Goal: Task Accomplishment & Management: Complete application form

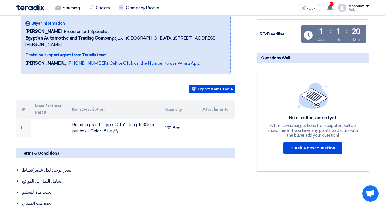
click at [39, 10] on img at bounding box center [30, 7] width 28 height 6
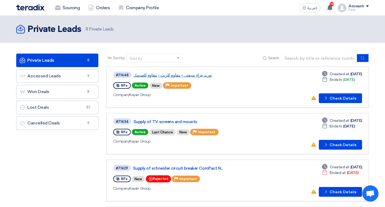
click at [156, 77] on link "توريد حزاء سيفتى - مقاوم للزيت - مقاوم للصدما..." at bounding box center [200, 75] width 135 height 5
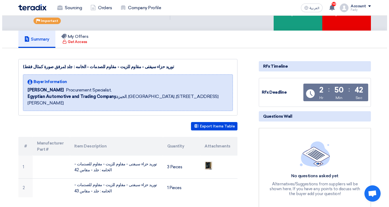
scroll to position [54, 0]
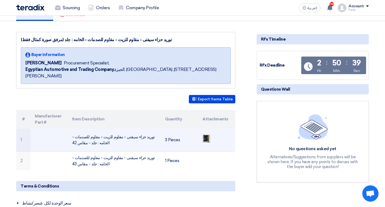
click at [205, 133] on img at bounding box center [207, 138] width 8 height 10
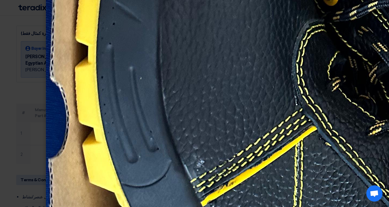
scroll to position [432, 0]
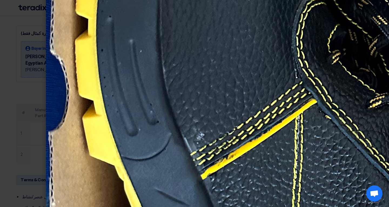
click at [9, 136] on modal-container at bounding box center [194, 103] width 389 height 207
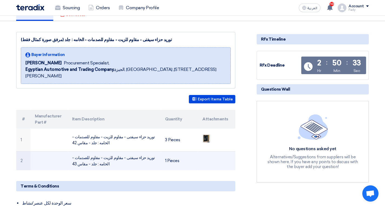
click at [142, 151] on td "توريد حزاء سيفتى - مقاوم للزيت - مقاوم للصدمات - الخامه : جلد - مقاس 43" at bounding box center [114, 160] width 93 height 19
click at [147, 151] on td "توريد حزاء سيفتى - مقاوم للزيت - مقاوم للصدمات - الخامه : جلد - مقاس 43" at bounding box center [114, 160] width 93 height 19
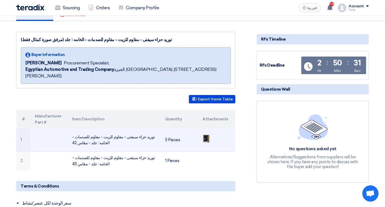
click at [198, 129] on td at bounding box center [216, 139] width 37 height 23
click at [204, 133] on img at bounding box center [207, 138] width 8 height 10
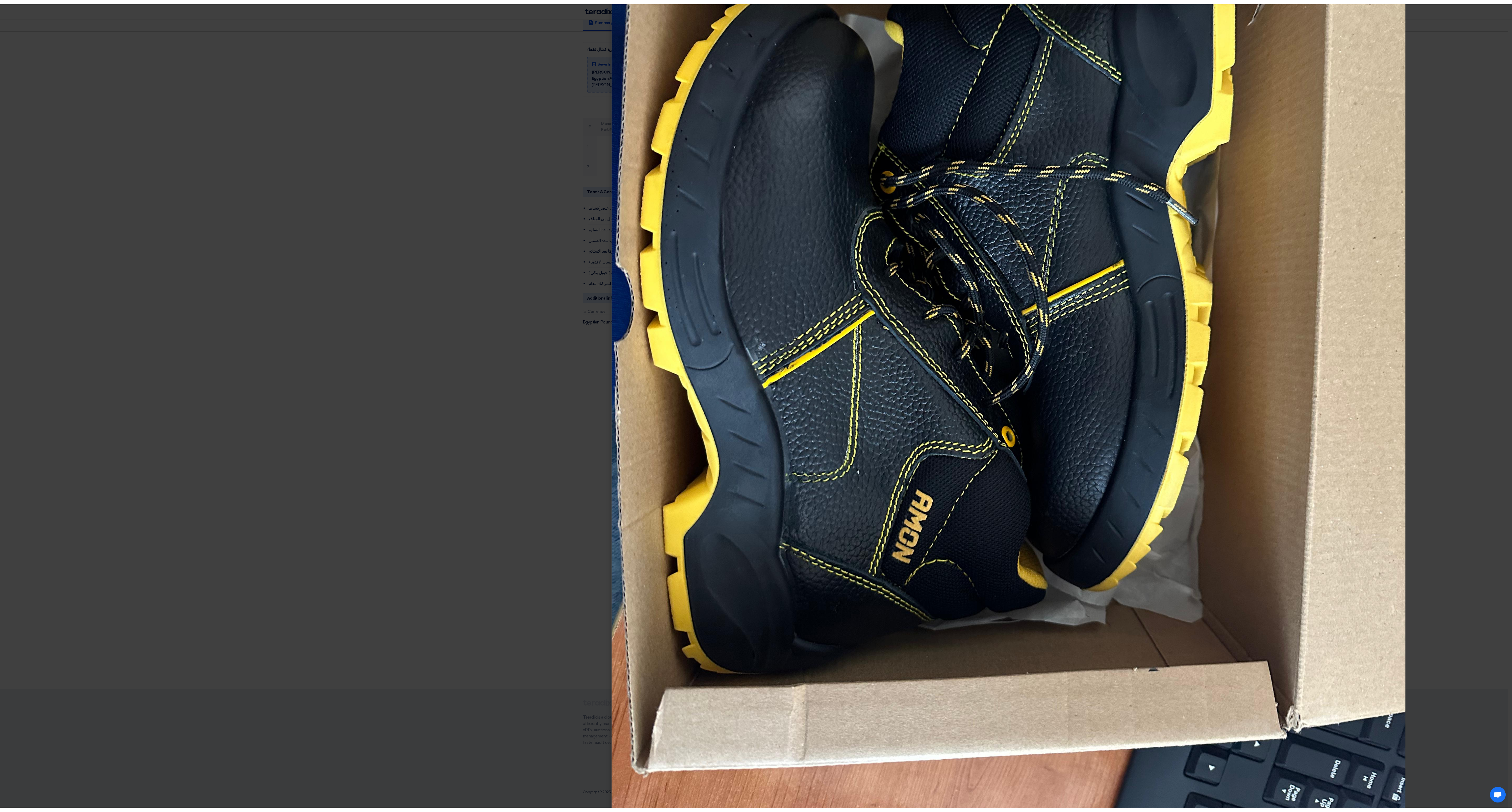
scroll to position [276, 0]
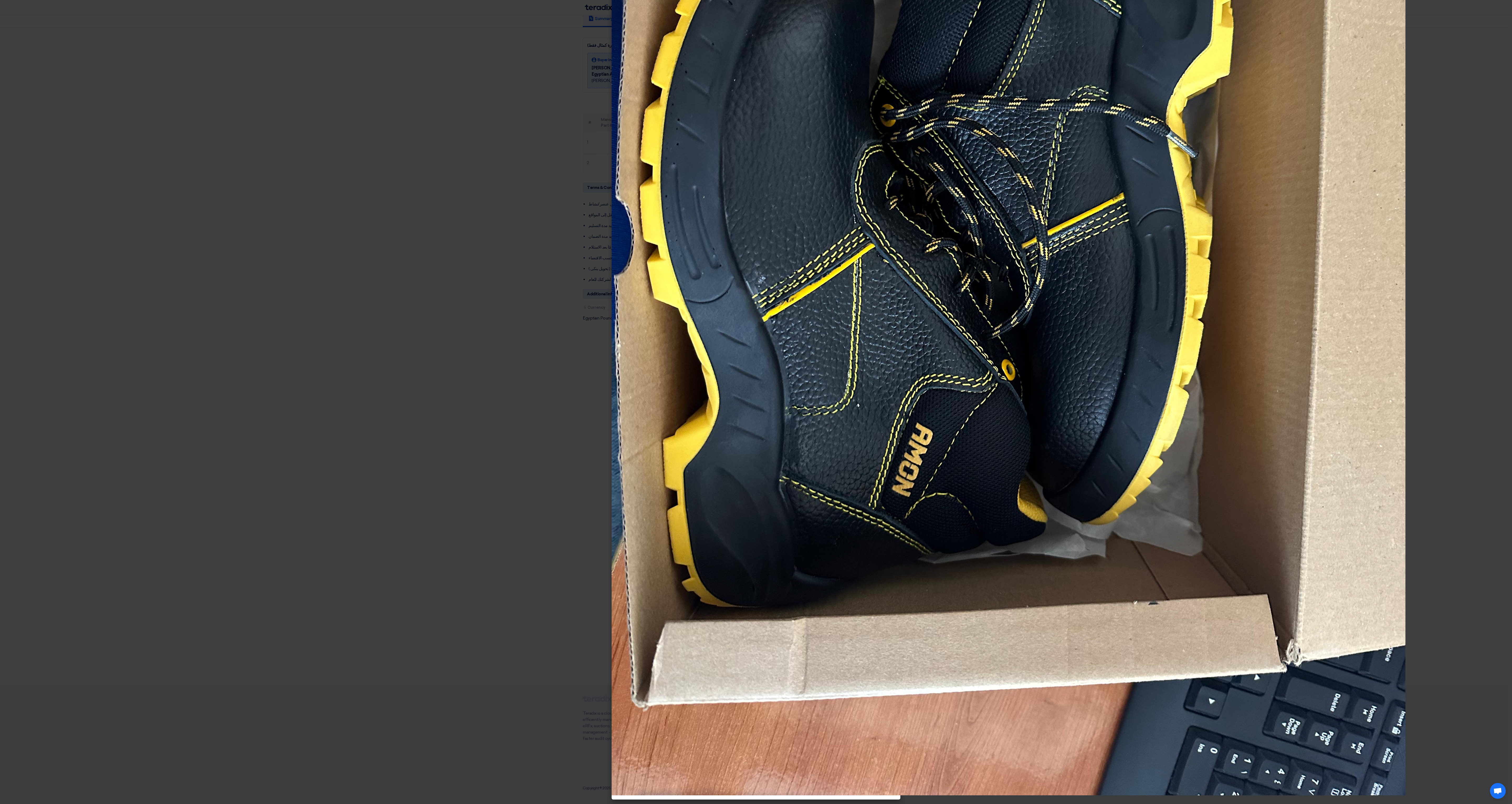
drag, startPoint x: 579, startPoint y: 402, endPoint x: 600, endPoint y: 418, distance: 26.4
click at [374, 200] on modal-container at bounding box center [756, 402] width 1512 height 804
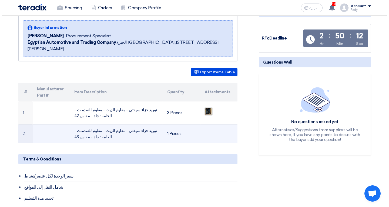
scroll to position [108, 0]
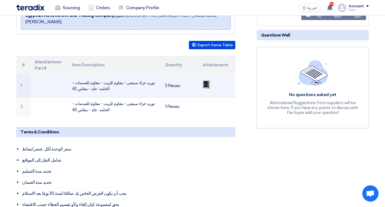
click at [205, 79] on img at bounding box center [207, 84] width 8 height 10
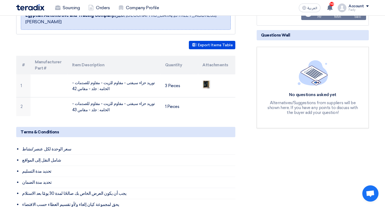
scroll to position [27, 0]
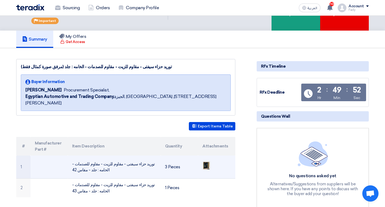
click at [140, 155] on td "توريد حزاء سيفتى - مقاوم للزيت - مقاوم للصدمات - الخامه : جلد - مقاس 42" at bounding box center [114, 166] width 93 height 23
click at [141, 155] on td "توريد حزاء سيفتى - مقاوم للزيت - مقاوم للصدمات - الخامه : جلد - مقاس 42" at bounding box center [114, 166] width 93 height 23
click at [143, 155] on td "توريد حزاء سيفتى - مقاوم للزيت - مقاوم للصدمات - الخامه : جلد - مقاس 42" at bounding box center [114, 166] width 93 height 23
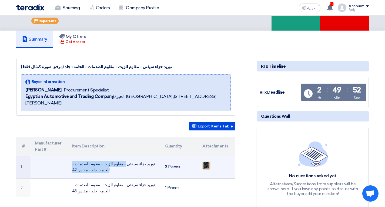
click at [143, 155] on td "توريد حزاء سيفتى - مقاوم للزيت - مقاوم للصدمات - الخامه : جلد - مقاس 42" at bounding box center [114, 166] width 93 height 23
copy tr "توريد حزاء سيفتى - مقاوم للزيت - مقاوم للصدمات - الخامه : جلد - مقاس 42"
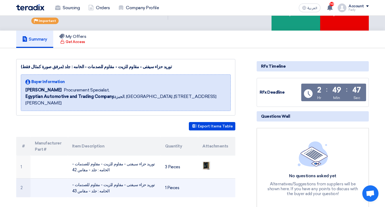
click at [122, 178] on td "توريد حزاء سيفتى - مقاوم للزيت - مقاوم للصدمات - الخامه : جلد - مقاس 43" at bounding box center [114, 187] width 93 height 19
click at [127, 178] on td "توريد حزاء سيفتى - مقاوم للزيت - مقاوم للصدمات - الخامه : جلد - مقاس 43" at bounding box center [114, 187] width 93 height 19
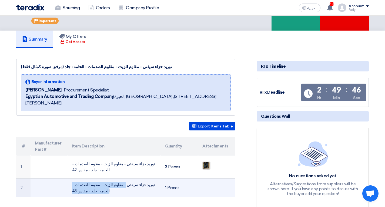
copy tr "توريد حزاء سيفتى - مقاوم للزيت - مقاوم للصدمات - الخامه : جلد - مقاس 43"
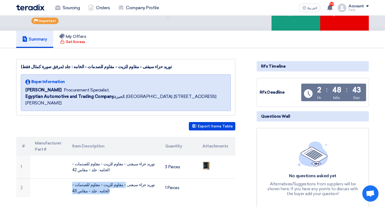
click at [41, 9] on img at bounding box center [30, 7] width 28 height 6
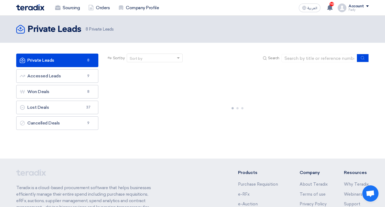
click at [39, 9] on img at bounding box center [30, 7] width 28 height 6
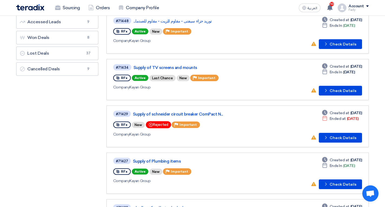
scroll to position [108, 0]
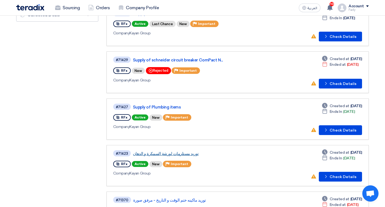
click at [172, 153] on link "توريد مستلزمات لورشة السمكرة و الدهان" at bounding box center [200, 153] width 135 height 5
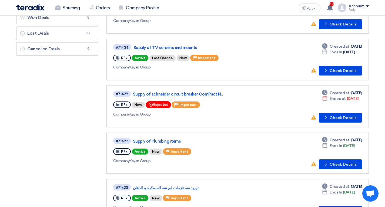
scroll to position [128, 0]
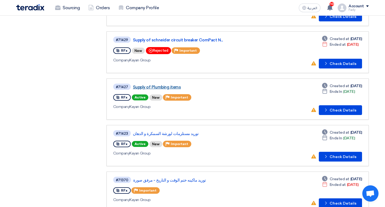
click at [173, 88] on link "Supply of Plumbing items" at bounding box center [200, 87] width 135 height 5
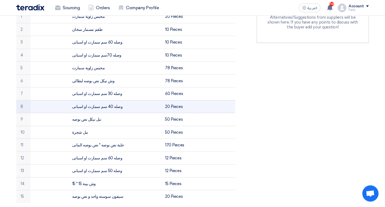
scroll to position [378, 0]
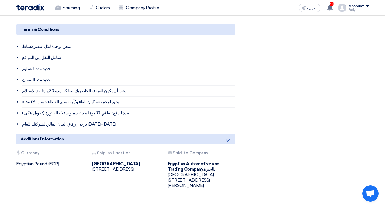
click at [114, 150] on div "Attachments Ship-to Location" at bounding box center [124, 153] width 65 height 6
drag, startPoint x: 96, startPoint y: 158, endPoint x: 146, endPoint y: 158, distance: 50.5
click at [146, 161] on div "[GEOGRAPHIC_DATA], [GEOGRAPHIC_DATA], [STREET_ADDRESS]" at bounding box center [126, 166] width 68 height 11
click at [96, 161] on b "[GEOGRAPHIC_DATA]," at bounding box center [116, 163] width 49 height 5
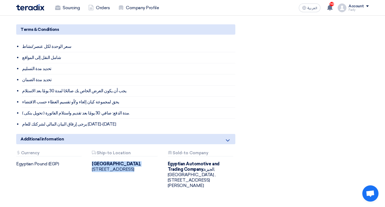
click at [96, 161] on b "[GEOGRAPHIC_DATA]," at bounding box center [116, 163] width 49 height 5
click at [150, 137] on div "Additional information" at bounding box center [125, 139] width 219 height 10
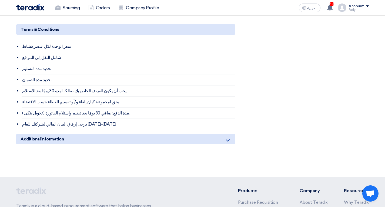
click at [153, 137] on div "Additional information" at bounding box center [125, 139] width 219 height 10
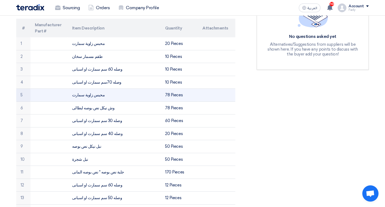
click at [209, 89] on td at bounding box center [216, 95] width 37 height 13
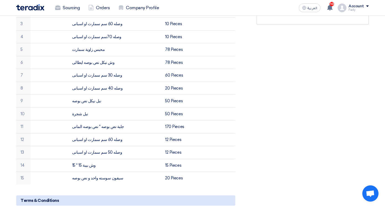
scroll to position [72, 0]
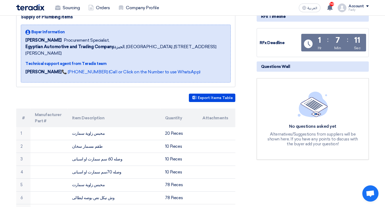
click at [29, 6] on img at bounding box center [30, 7] width 28 height 6
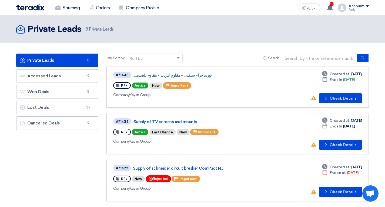
click at [172, 75] on link "توريد حزاء سيفتى - مقاوم للزيت - مقاوم للصدما..." at bounding box center [200, 75] width 135 height 5
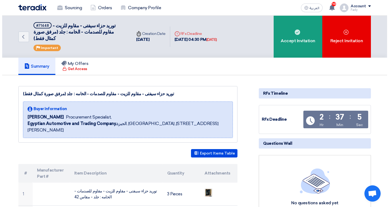
scroll to position [27, 0]
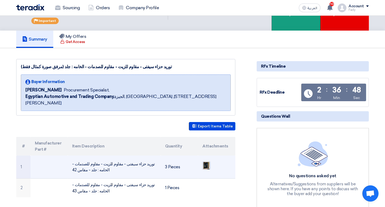
click at [207, 160] on img at bounding box center [207, 165] width 8 height 10
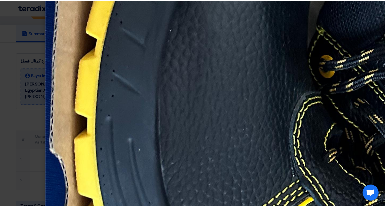
scroll to position [306, 0]
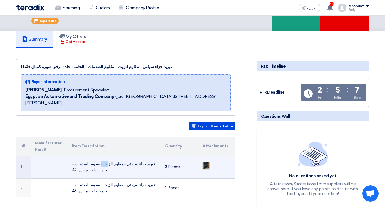
drag, startPoint x: 135, startPoint y: 150, endPoint x: 130, endPoint y: 152, distance: 5.5
click at [130, 155] on td "توريد حزاء سيفتى - مقاوم للزيت - مقاوم للصدمات - الخامه : جلد - مقاس 42" at bounding box center [114, 166] width 93 height 23
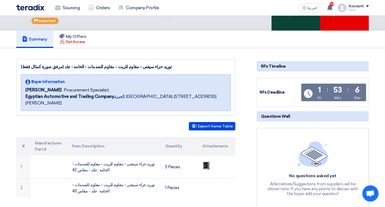
click at [303, 21] on div "Accept Invitation" at bounding box center [295, 10] width 49 height 42
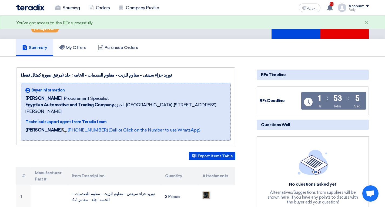
scroll to position [31, 0]
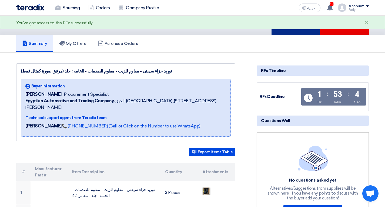
click at [289, 24] on div "You've got access to this RFx successfully ×" at bounding box center [192, 23] width 385 height 14
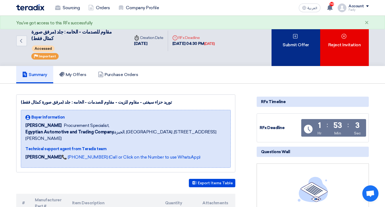
click at [275, 58] on div "Submit Offer" at bounding box center [295, 41] width 49 height 50
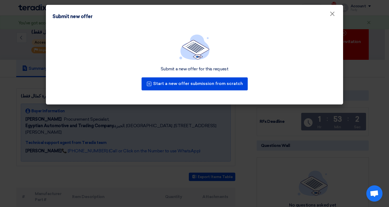
click at [206, 92] on div "Submit a new offer for this request Start a new offer submission from scratch" at bounding box center [194, 65] width 297 height 77
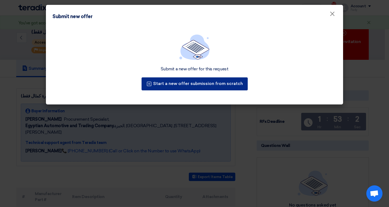
click at [208, 84] on div "Submit a new offer for this request Start a new offer submission from scratch" at bounding box center [194, 65] width 297 height 77
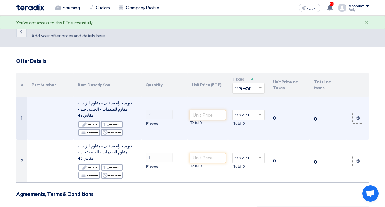
scroll to position [27, 0]
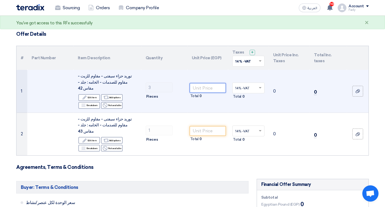
click at [203, 89] on input "number" at bounding box center [208, 88] width 36 height 10
type input "1850"
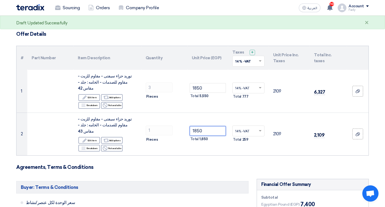
type input "1850"
click at [207, 164] on h3 "Agreements, Terms & Conditions" at bounding box center [192, 167] width 353 height 6
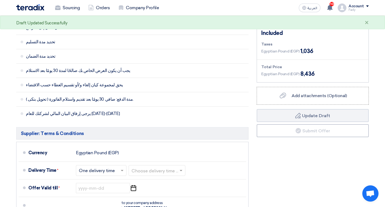
scroll to position [243, 0]
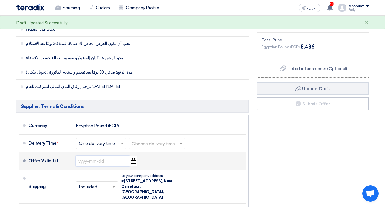
click at [94, 156] on input at bounding box center [103, 161] width 54 height 10
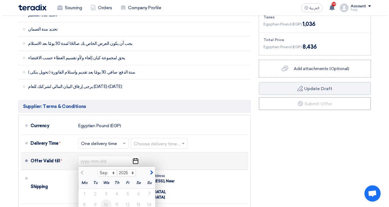
scroll to position [270, 0]
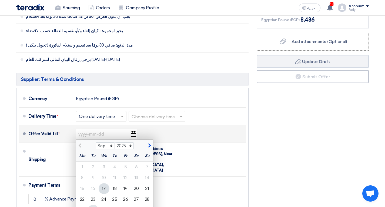
click at [90, 204] on div "30" at bounding box center [93, 209] width 11 height 11
type input "[DATE]"
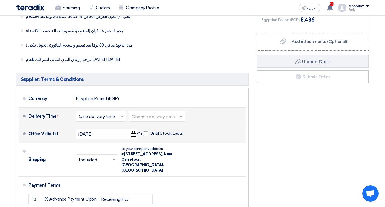
click at [154, 113] on input "text" at bounding box center [157, 117] width 51 height 8
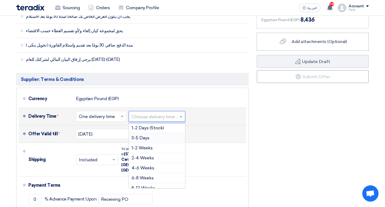
click at [145, 135] on span "3-5 Days" at bounding box center [141, 137] width 18 height 5
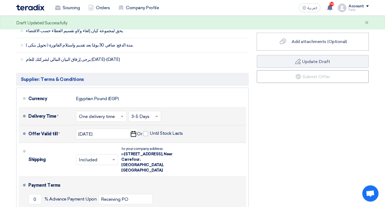
type input "100"
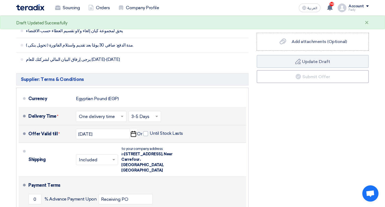
drag, startPoint x: 76, startPoint y: 197, endPoint x: 62, endPoint y: 199, distance: 13.6
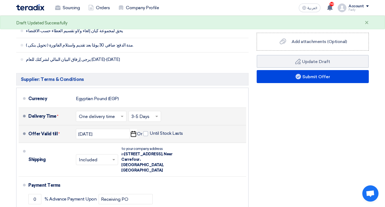
type input "30"
click at [310, 100] on div "Financial Offer Summary Subtotal Egyptian Pound (EGP) 7,400 Shipping Fees" at bounding box center [313, 94] width 120 height 319
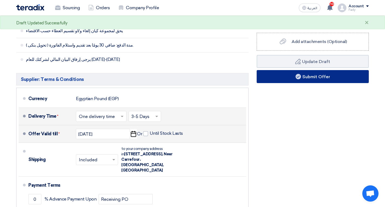
click at [306, 70] on button "Submit Offer" at bounding box center [313, 76] width 112 height 13
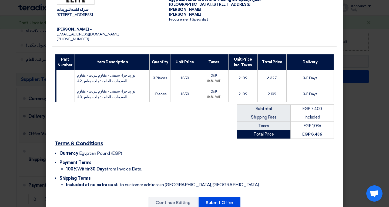
scroll to position [69, 0]
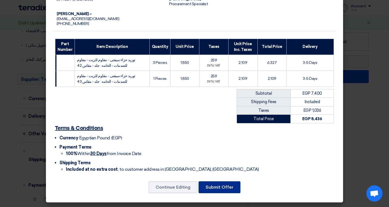
click at [226, 183] on button "Submit Offer" at bounding box center [220, 187] width 42 height 12
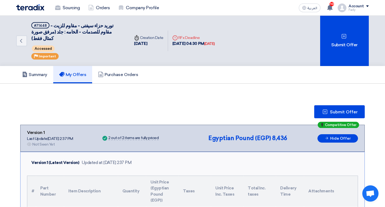
scroll to position [27, 0]
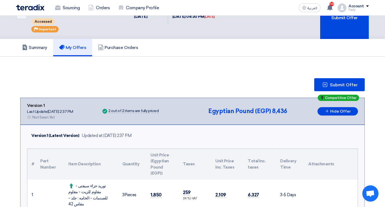
click at [29, 13] on div "Sourcing Orders Company Profile" at bounding box center [122, 8] width 212 height 12
click at [30, 8] on img at bounding box center [30, 7] width 28 height 6
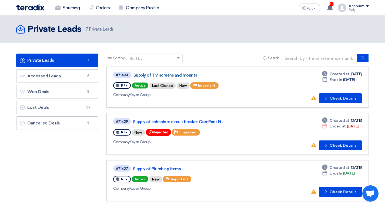
scroll to position [27, 0]
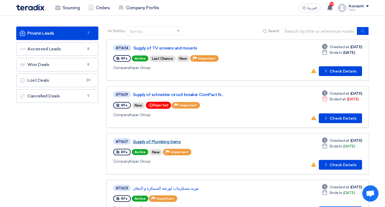
click at [151, 142] on link "Supply of Plumbing items" at bounding box center [200, 141] width 135 height 5
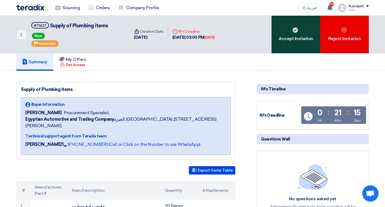
click at [283, 45] on div "Accept Invitation" at bounding box center [295, 35] width 49 height 38
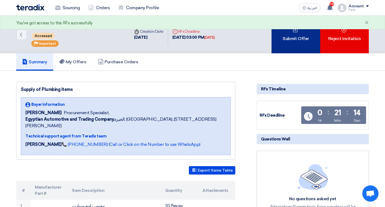
click at [290, 41] on div "Submit Offer" at bounding box center [295, 35] width 49 height 38
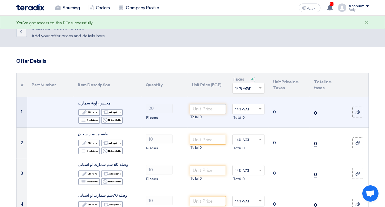
scroll to position [27, 0]
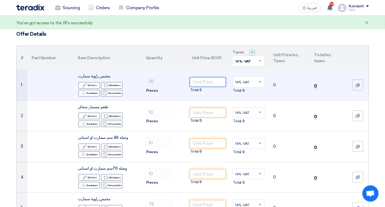
click at [200, 83] on input "number" at bounding box center [208, 82] width 36 height 10
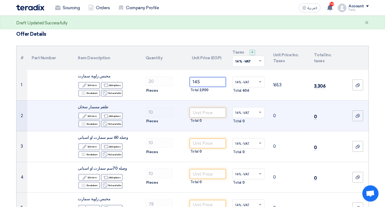
type input "145"
click at [199, 112] on input "number" at bounding box center [208, 113] width 36 height 10
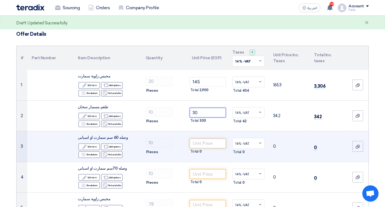
type input "30"
click at [200, 142] on input "number" at bounding box center [208, 143] width 36 height 10
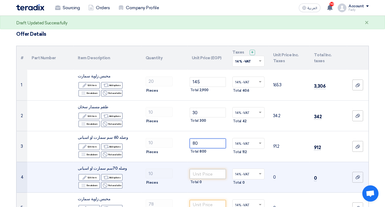
type input "80"
click at [212, 173] on input "number" at bounding box center [208, 174] width 36 height 10
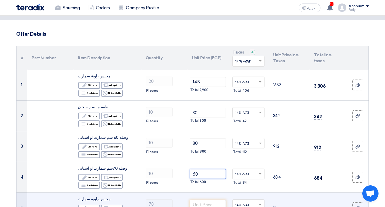
scroll to position [54, 0]
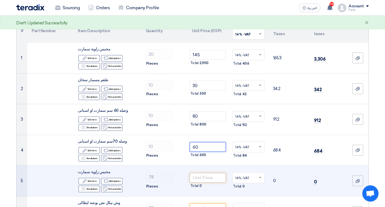
type input "60"
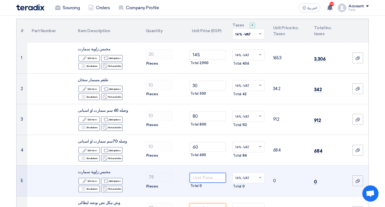
click at [217, 177] on input "number" at bounding box center [208, 178] width 36 height 10
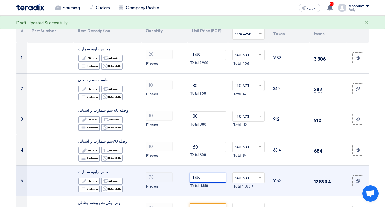
scroll to position [108, 0]
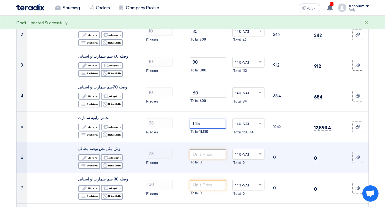
type input "145"
click at [213, 155] on input "number" at bounding box center [208, 154] width 36 height 10
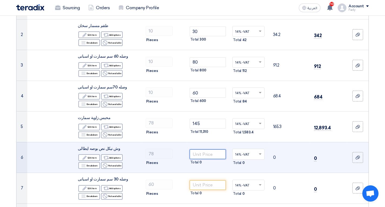
click at [205, 155] on input "number" at bounding box center [208, 154] width 36 height 10
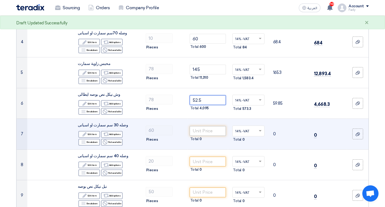
type input "52.5"
click at [206, 130] on input "number" at bounding box center [208, 131] width 36 height 10
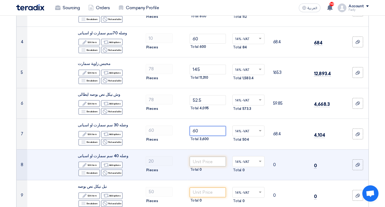
type input "60"
click at [203, 160] on input "number" at bounding box center [208, 161] width 36 height 10
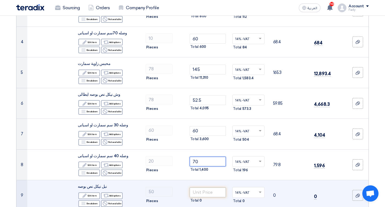
type input "70"
click at [206, 187] on input "number" at bounding box center [208, 192] width 36 height 10
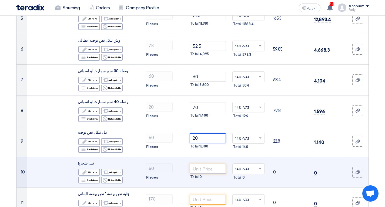
scroll to position [243, 0]
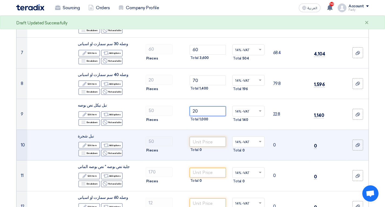
type input "20"
click at [221, 143] on input "number" at bounding box center [208, 142] width 36 height 10
type input "20"
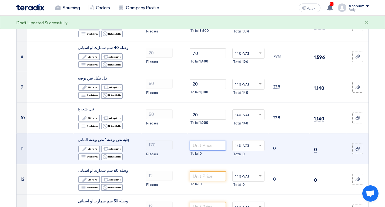
click at [215, 148] on input "number" at bounding box center [208, 145] width 36 height 10
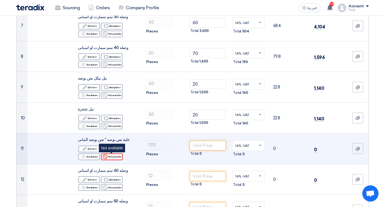
click at [116, 156] on div "Reject Not available" at bounding box center [112, 156] width 22 height 7
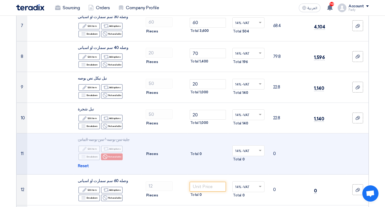
scroll to position [297, 0]
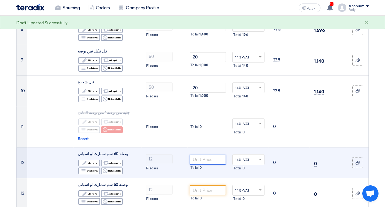
click at [202, 158] on input "number" at bounding box center [208, 160] width 36 height 10
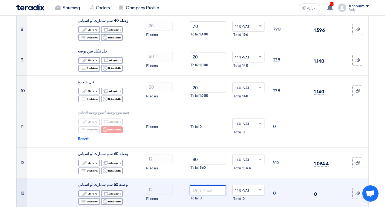
click at [209, 191] on input "number" at bounding box center [208, 190] width 36 height 10
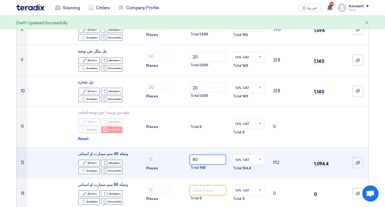
click at [209, 159] on input "80" at bounding box center [208, 160] width 36 height 10
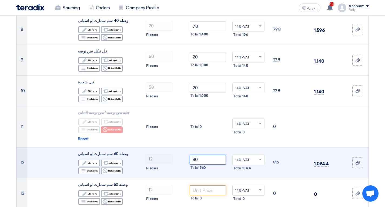
click at [209, 159] on input "80" at bounding box center [208, 160] width 36 height 10
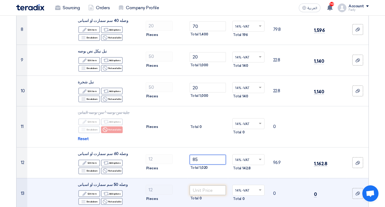
type input "85"
click at [203, 189] on input "number" at bounding box center [208, 190] width 36 height 10
type input "75"
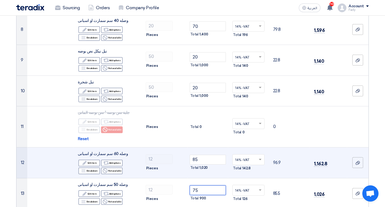
scroll to position [324, 0]
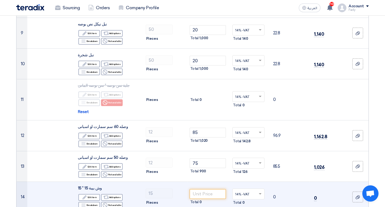
click at [213, 188] on td "Total 0" at bounding box center [207, 197] width 41 height 31
click at [213, 191] on input "number" at bounding box center [208, 194] width 36 height 10
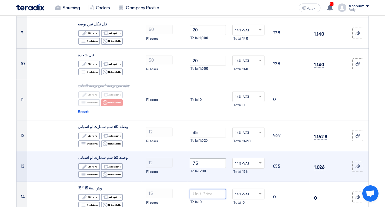
scroll to position [351, 0]
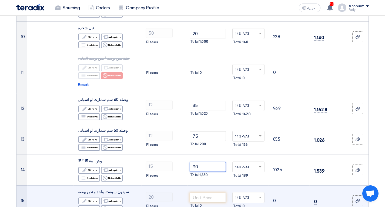
type input "90"
click at [210, 193] on input "number" at bounding box center [208, 197] width 36 height 10
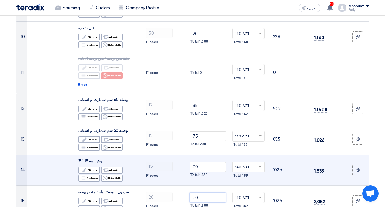
type input "90"
click at [212, 165] on input "90" at bounding box center [208, 167] width 36 height 10
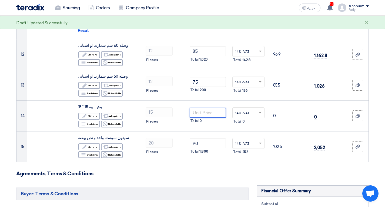
scroll to position [378, 0]
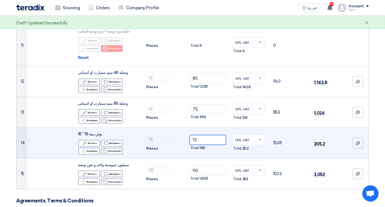
click at [210, 140] on input "12" at bounding box center [208, 140] width 36 height 10
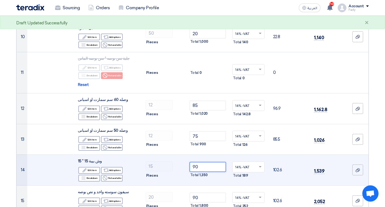
type input "90"
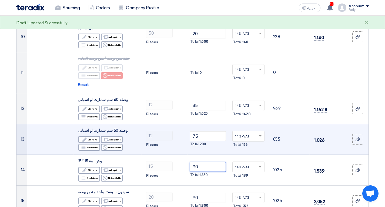
scroll to position [405, 0]
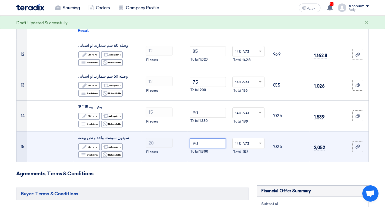
click at [223, 142] on input "90" at bounding box center [208, 143] width 36 height 10
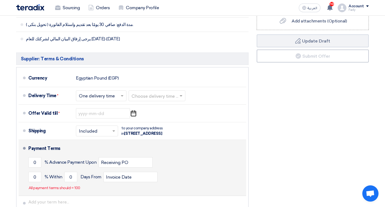
scroll to position [702, 0]
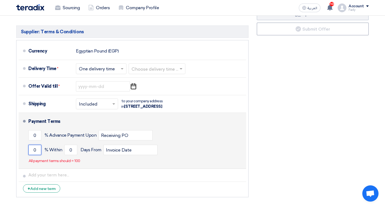
click at [38, 155] on input "0" at bounding box center [34, 150] width 13 height 10
type input "30"
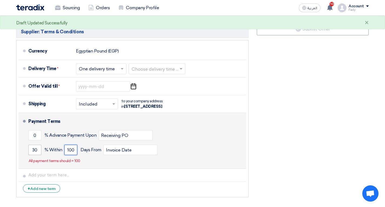
type input "100"
click at [38, 155] on input "30" at bounding box center [34, 150] width 13 height 10
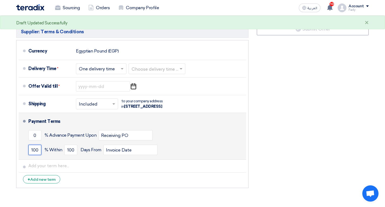
type input "100"
type input "30"
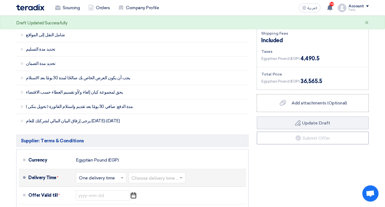
scroll to position [620, 0]
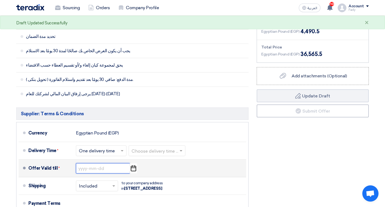
click at [106, 172] on input at bounding box center [103, 168] width 54 height 10
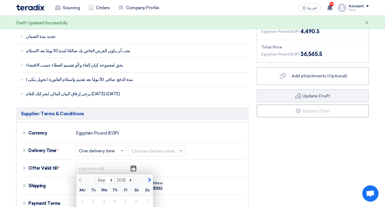
scroll to position [702, 0]
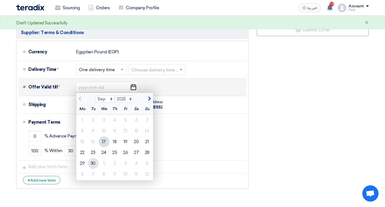
click at [95, 163] on div "30" at bounding box center [93, 163] width 11 height 11
type input "[DATE]"
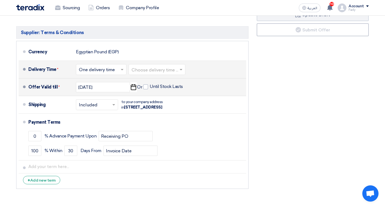
click at [139, 72] on input "text" at bounding box center [157, 70] width 51 height 8
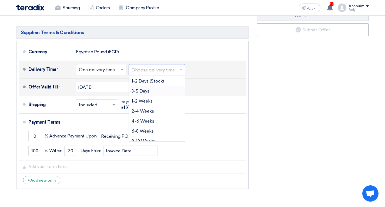
click at [139, 91] on span "3-5 Days" at bounding box center [141, 90] width 18 height 5
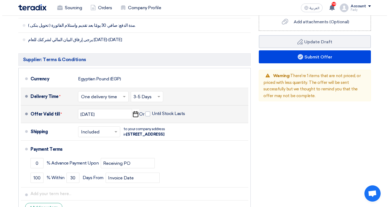
scroll to position [593, 0]
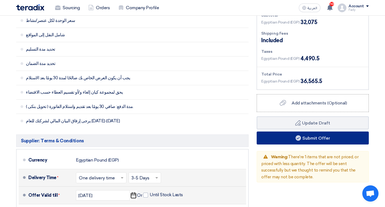
click at [322, 139] on button "Submit Offer" at bounding box center [313, 137] width 112 height 13
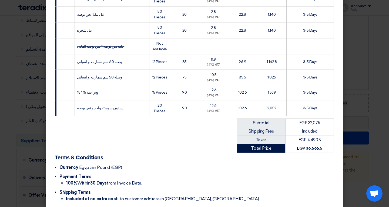
scroll to position [273, 0]
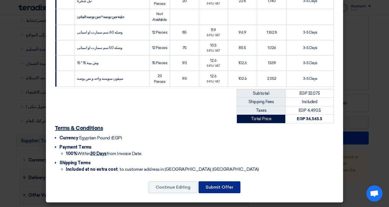
click at [226, 186] on button "Submit Offer" at bounding box center [220, 187] width 42 height 12
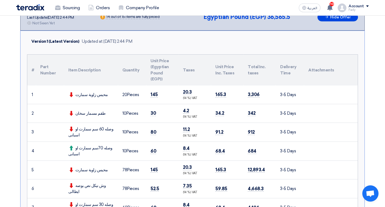
scroll to position [0, 0]
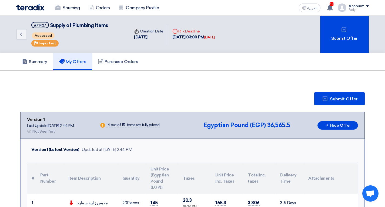
click at [37, 6] on img at bounding box center [30, 7] width 28 height 6
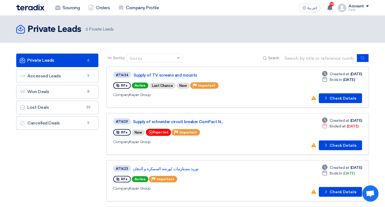
scroll to position [27, 0]
